Goal: Navigation & Orientation: Find specific page/section

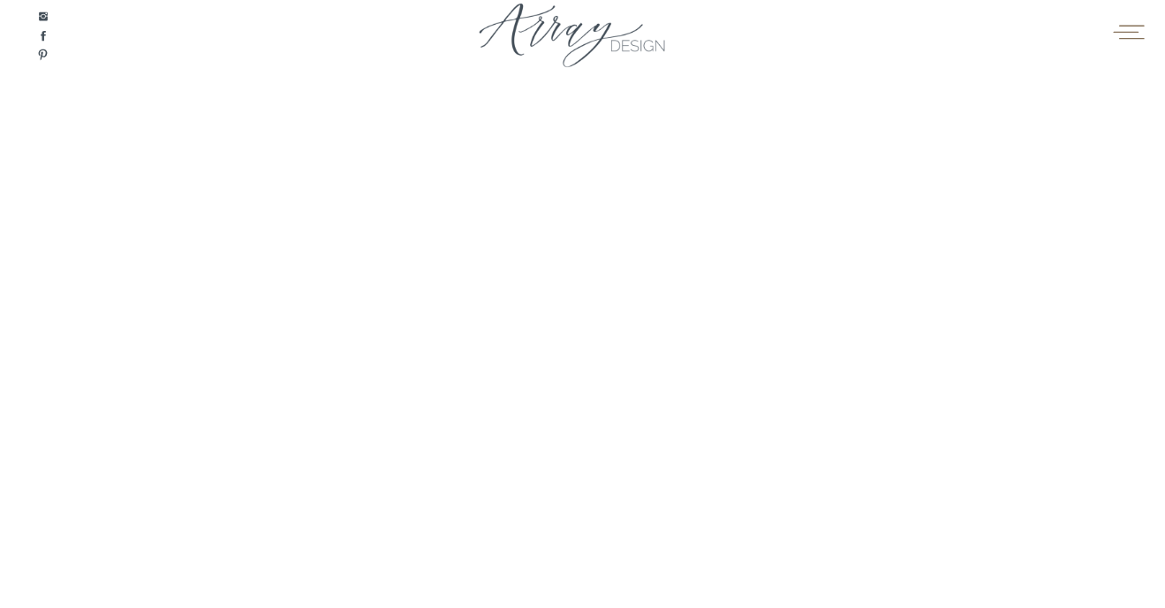
click at [1129, 32] on icon at bounding box center [1128, 32] width 31 height 14
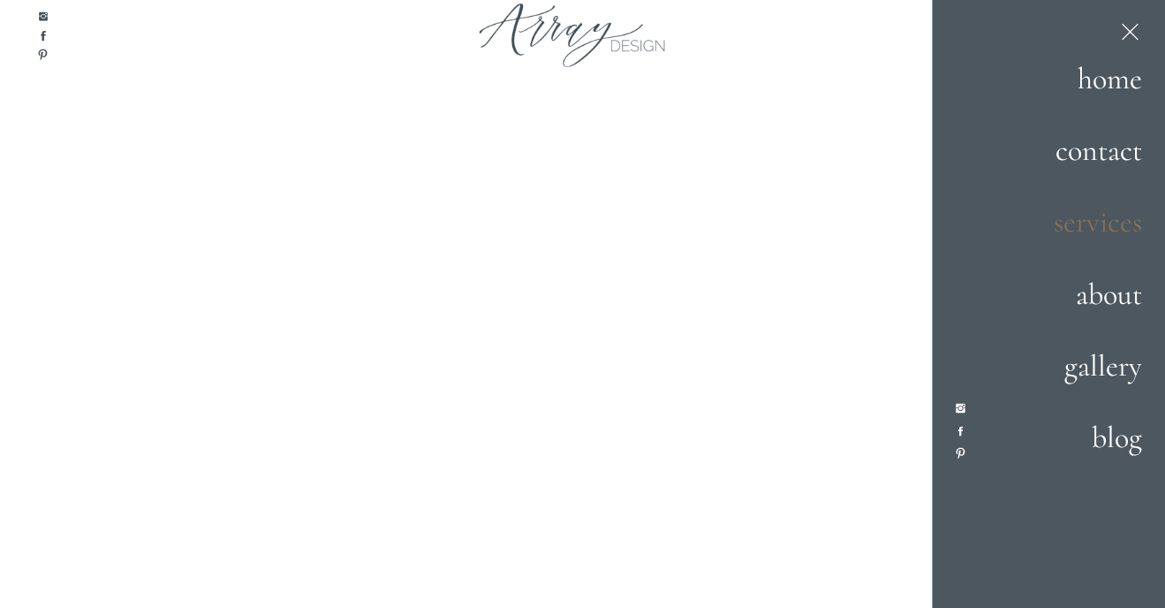
click at [1118, 223] on h2 "services" at bounding box center [1081, 224] width 124 height 48
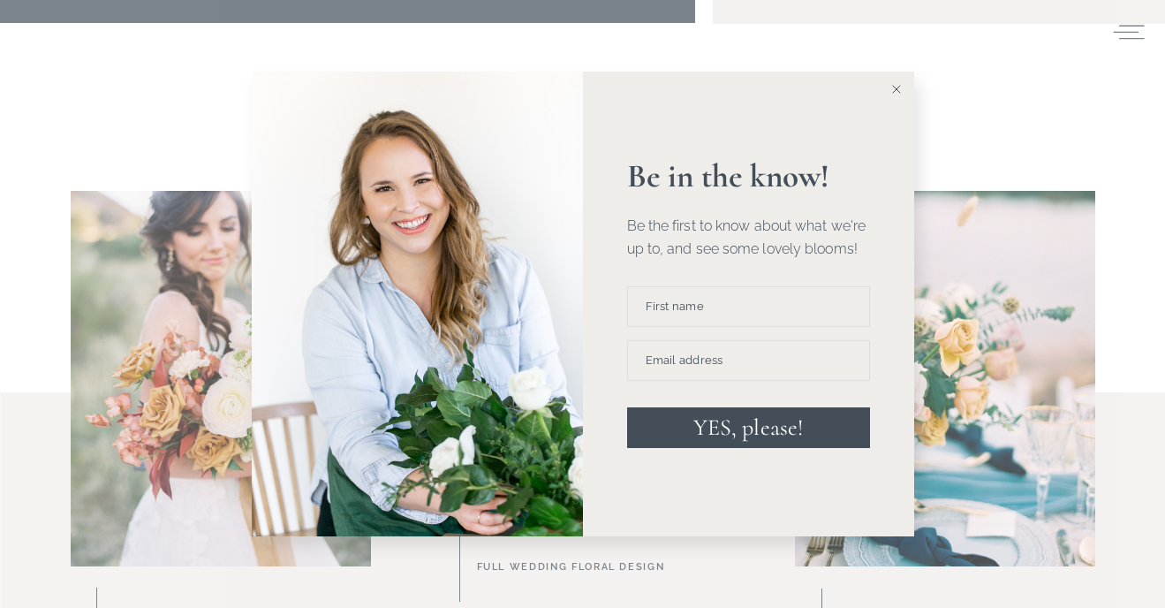
scroll to position [990, 0]
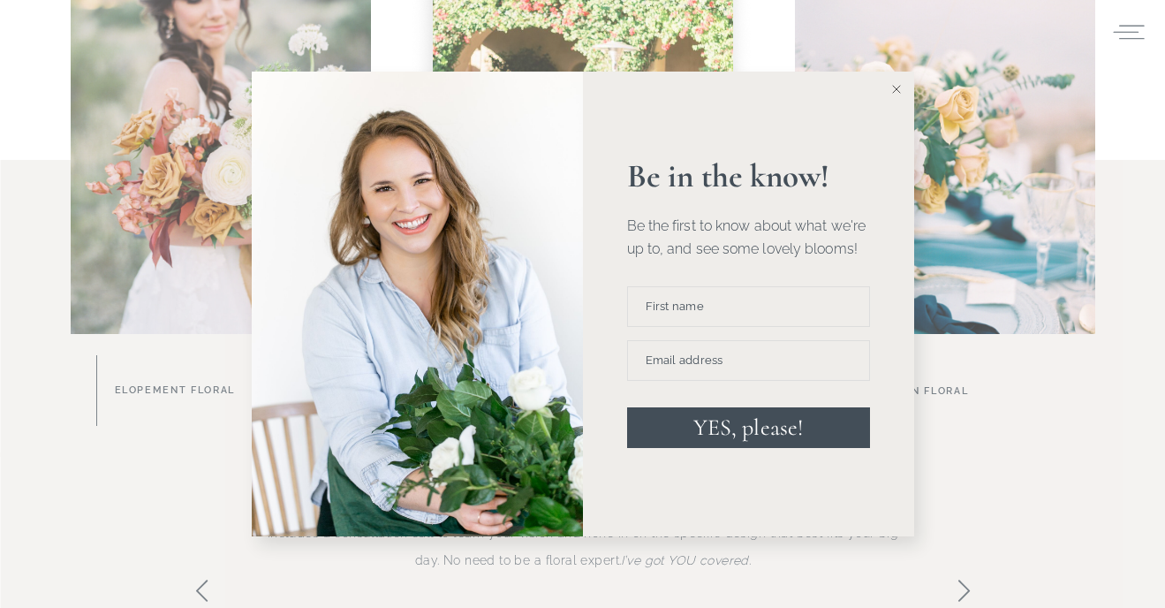
click at [894, 88] on icon at bounding box center [896, 89] width 9 height 9
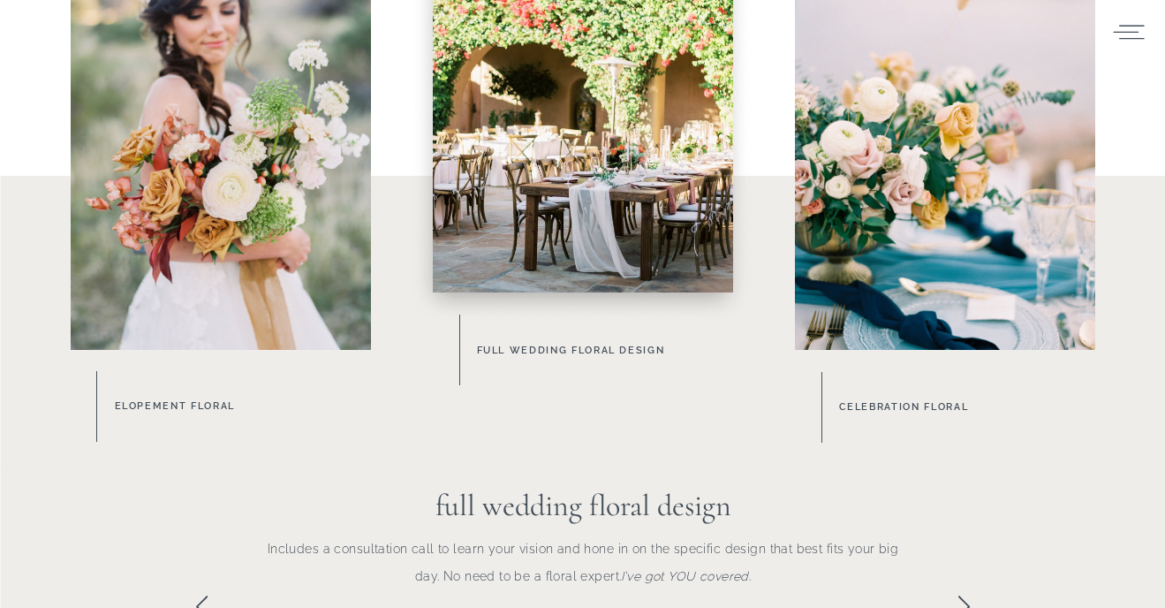
scroll to position [971, 0]
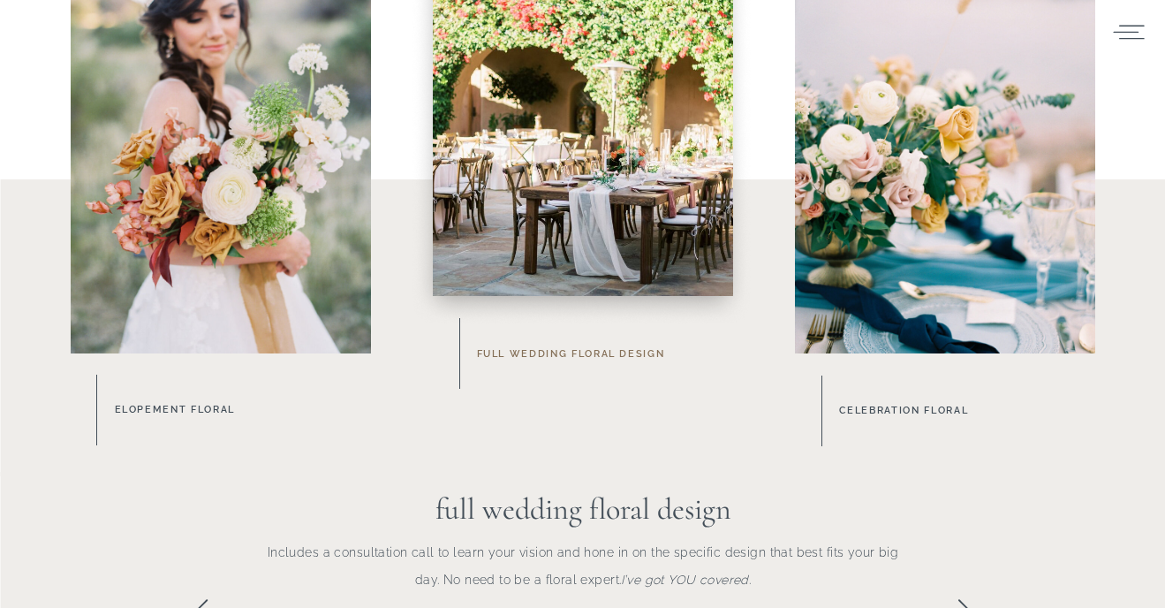
click at [585, 348] on h3 "Full Wedding Floral Design" at bounding box center [616, 354] width 278 height 19
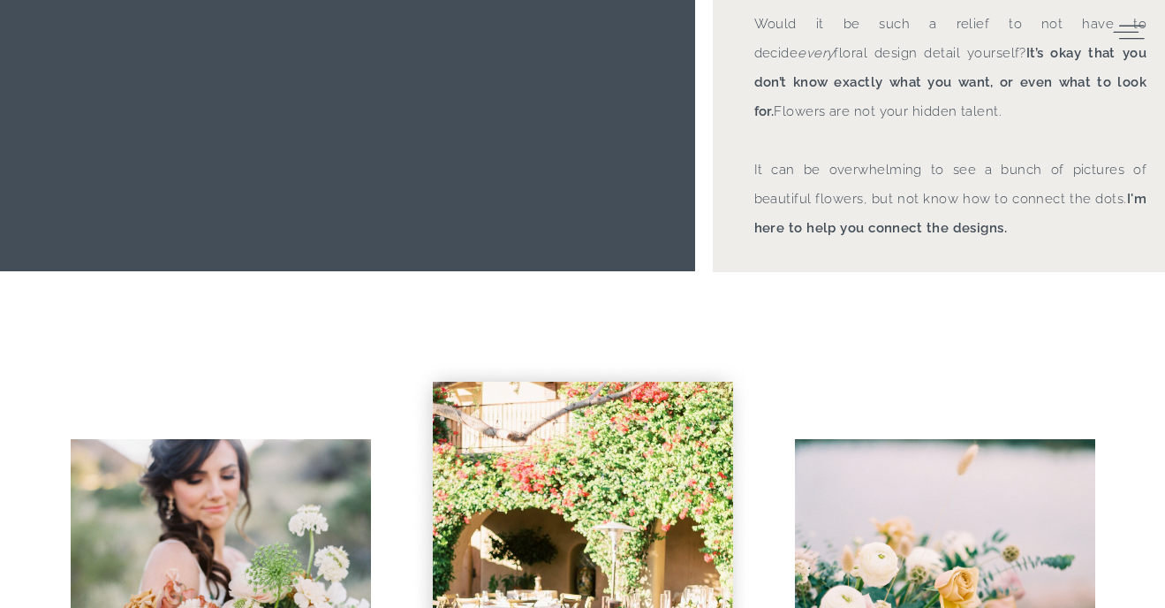
scroll to position [0, 0]
